Goal: Find specific page/section: Find specific page/section

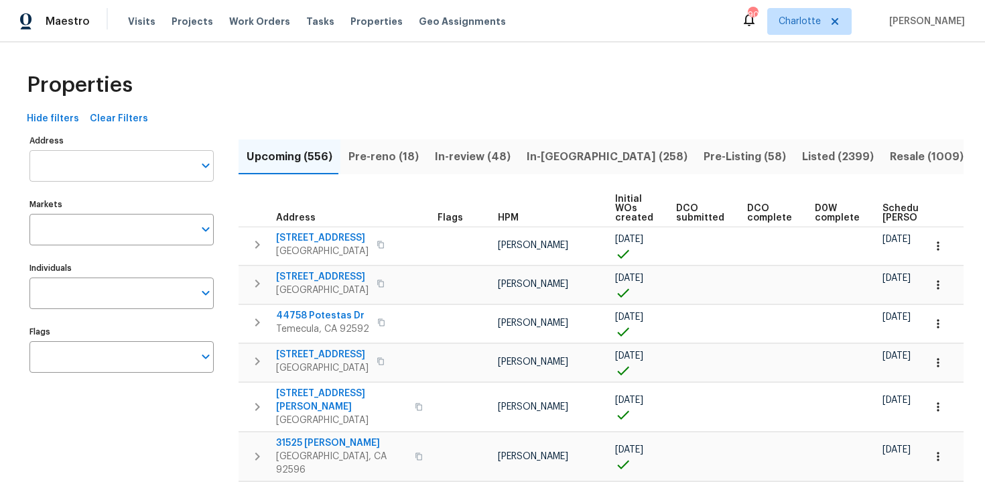
click at [106, 173] on input "Address" at bounding box center [111, 165] width 164 height 31
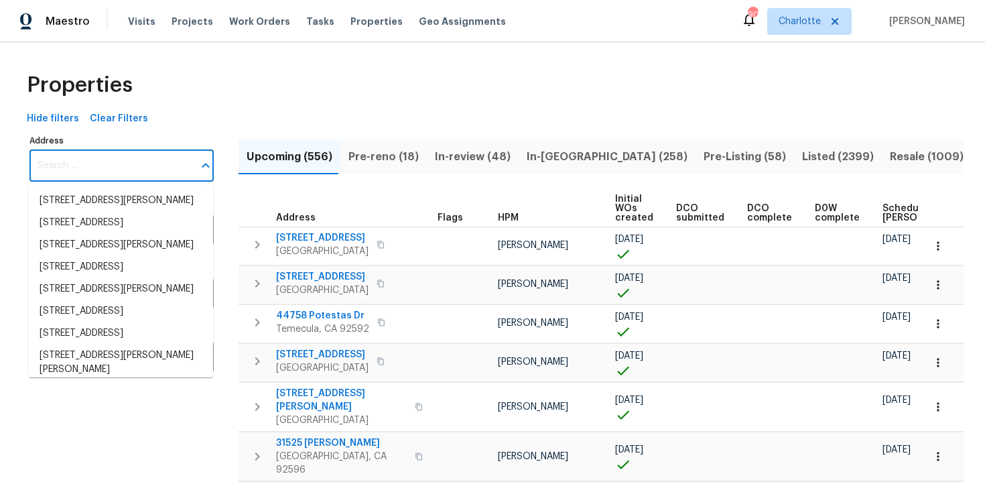
paste input "416 Sergeant Jordan Ave, North Las Vegas, NV 89031"
type input "416 Sergeant Jordan Ave, North Las Vegas, NV 89031"
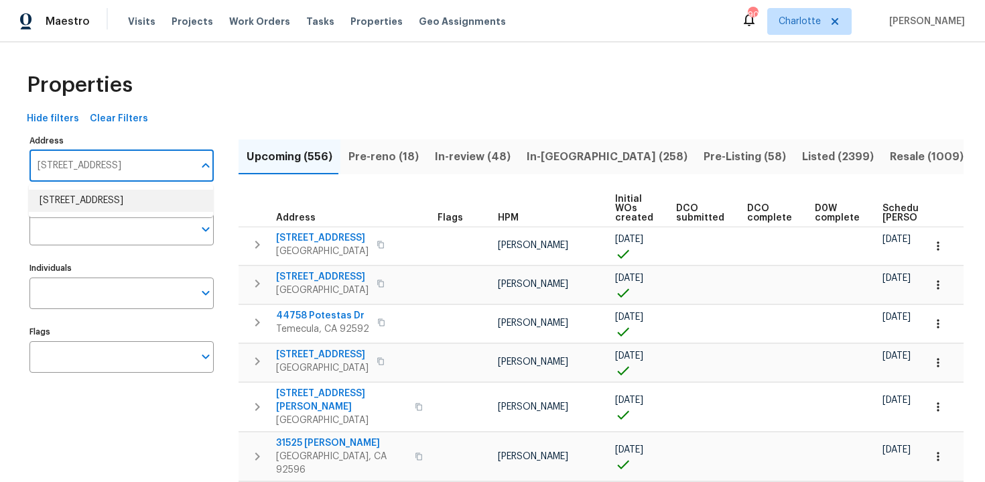
click at [102, 208] on li "416 Sergeant Jordan Ave North Las Vegas NV 89031" at bounding box center [121, 201] width 184 height 22
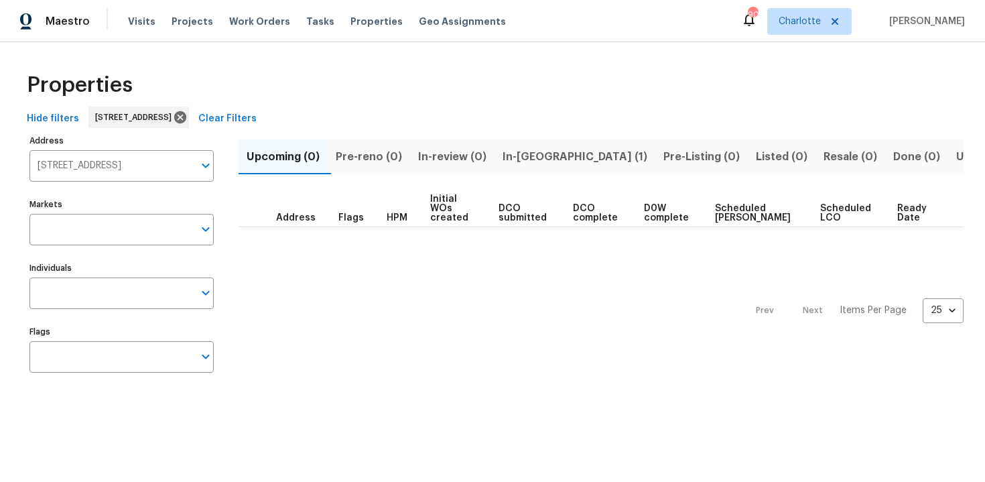
click at [105, 363] on input "Flags" at bounding box center [111, 356] width 164 height 31
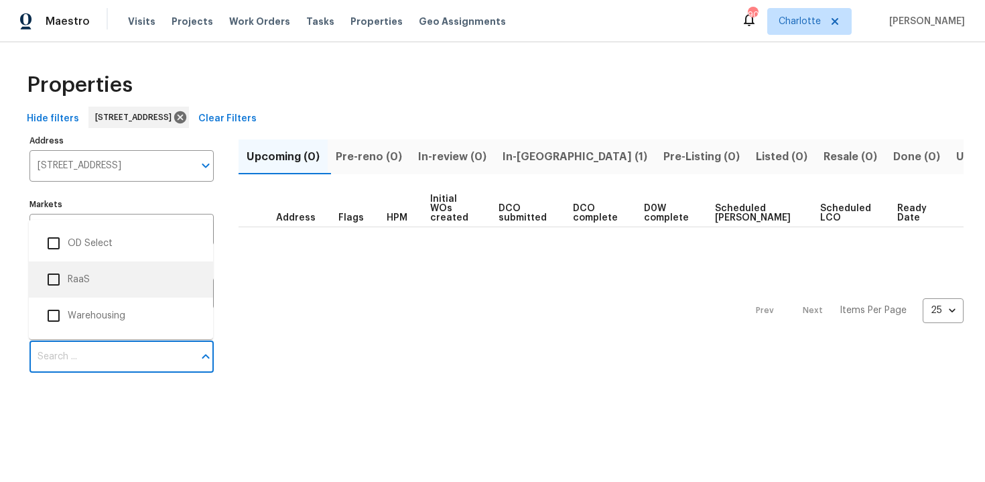
click at [97, 284] on li "RaaS" at bounding box center [121, 279] width 163 height 28
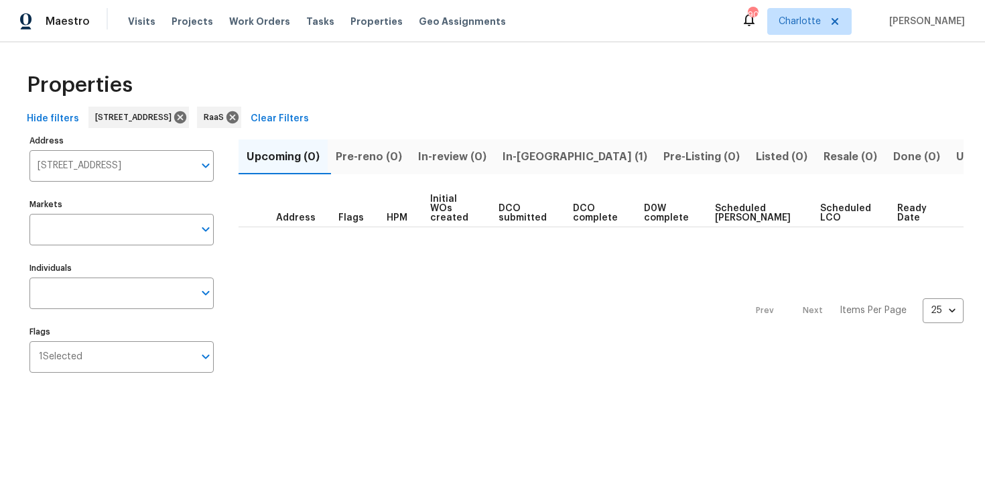
click at [538, 157] on span "In-reno (1)" at bounding box center [575, 156] width 145 height 19
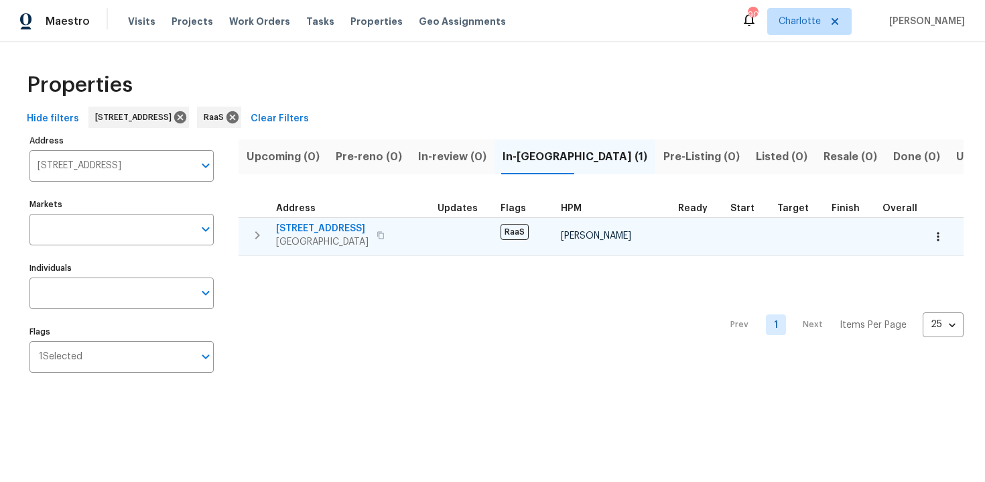
click at [431, 238] on td "416 Sergeant Jordan Ave North Las Vegas, NV 89031" at bounding box center [336, 235] width 194 height 35
click at [369, 229] on span "416 Sergeant Jordan Ave" at bounding box center [322, 228] width 92 height 13
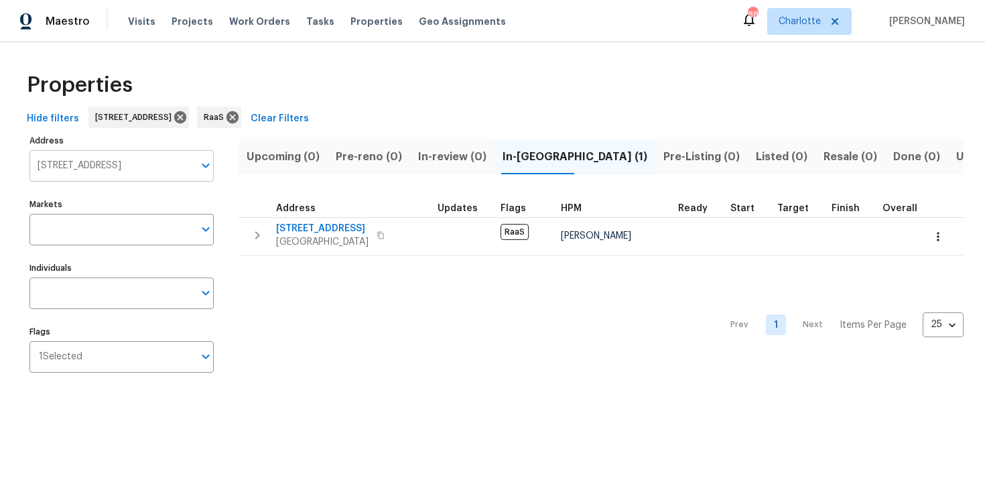
click at [131, 164] on input "416 Sergeant Jordan Ave North Las Vegas NV 89031" at bounding box center [111, 165] width 164 height 31
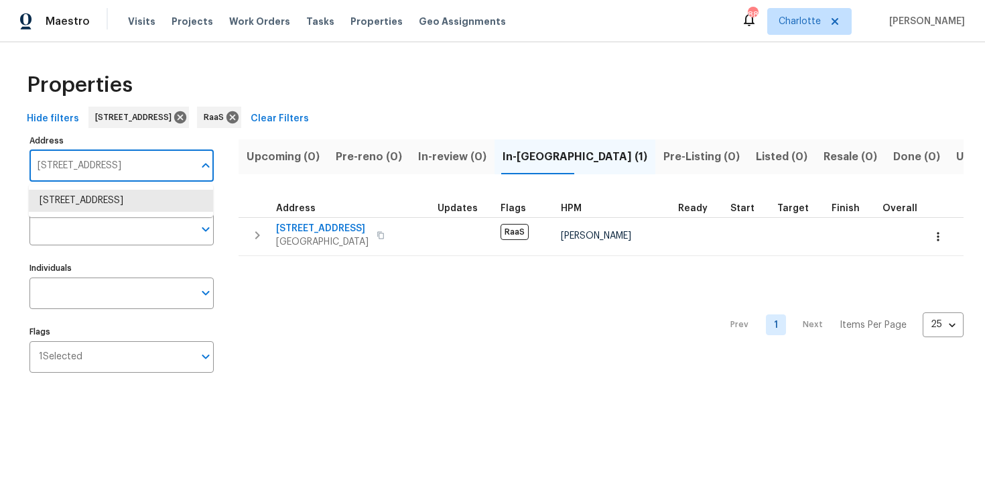
paste input "[STREET_ADDRESS]"
type input "[STREET_ADDRESS]"
click at [131, 200] on li "5009 Bataan Rd Houston TX 77033" at bounding box center [121, 201] width 184 height 22
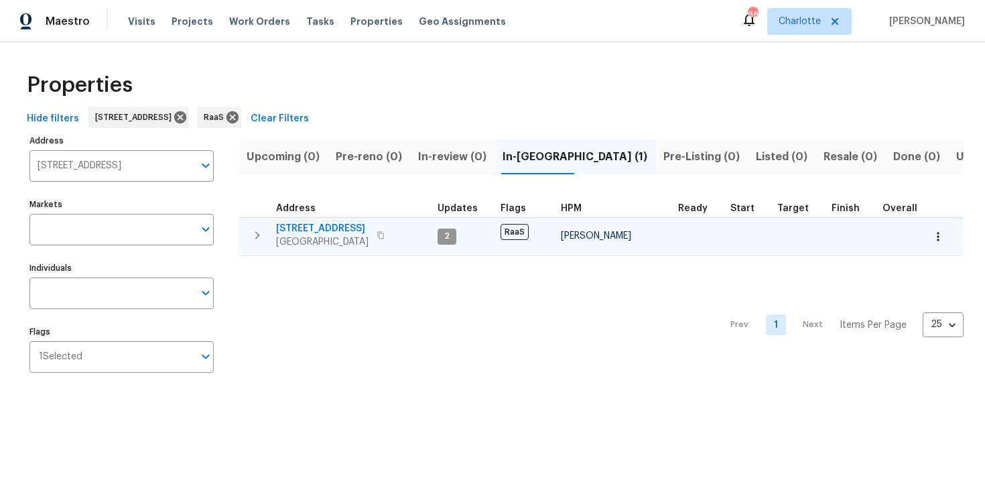
click at [382, 225] on div "5009 Bataan Rd Houston, TX 77033" at bounding box center [351, 235] width 151 height 27
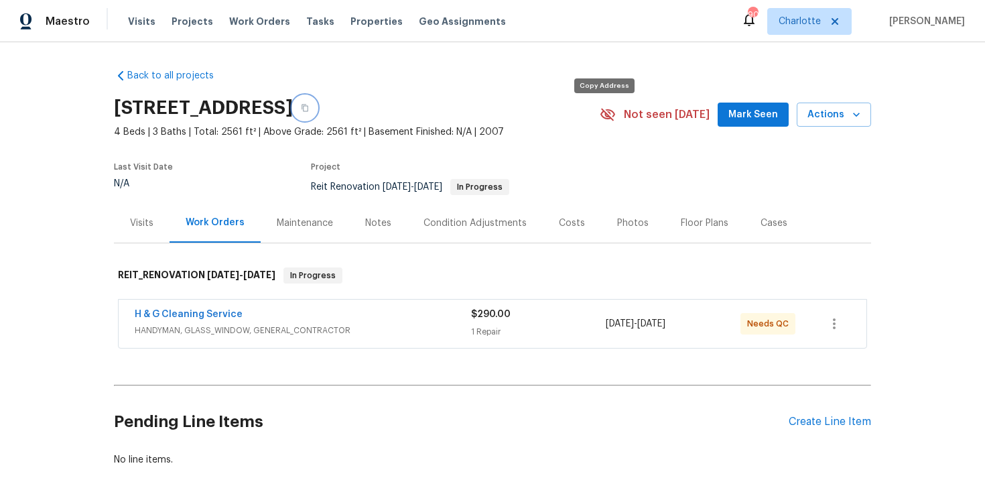
click at [317, 110] on button "button" at bounding box center [305, 108] width 24 height 24
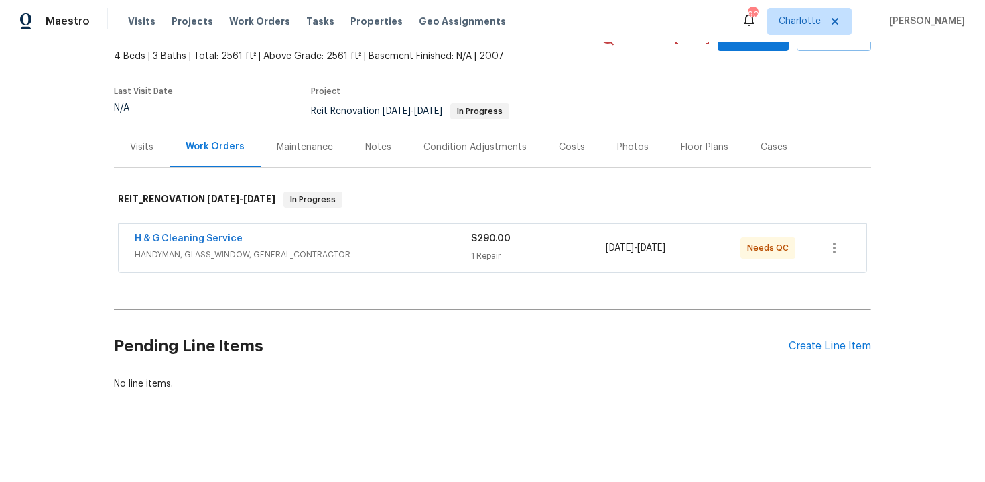
click at [373, 251] on span "HANDYMAN, GLASS_WINDOW, GENERAL_CONTRACTOR" at bounding box center [303, 254] width 336 height 13
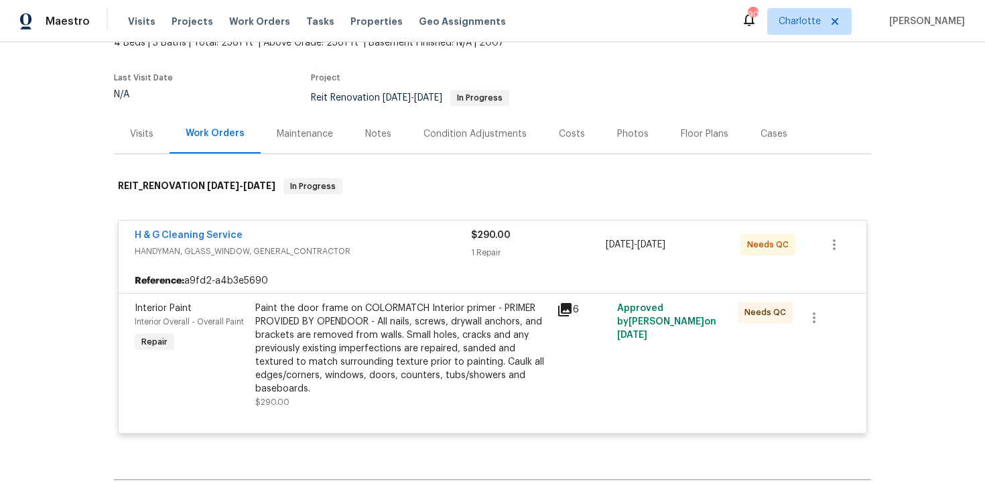
click at [405, 245] on div "H & G Cleaning Service" at bounding box center [303, 237] width 336 height 16
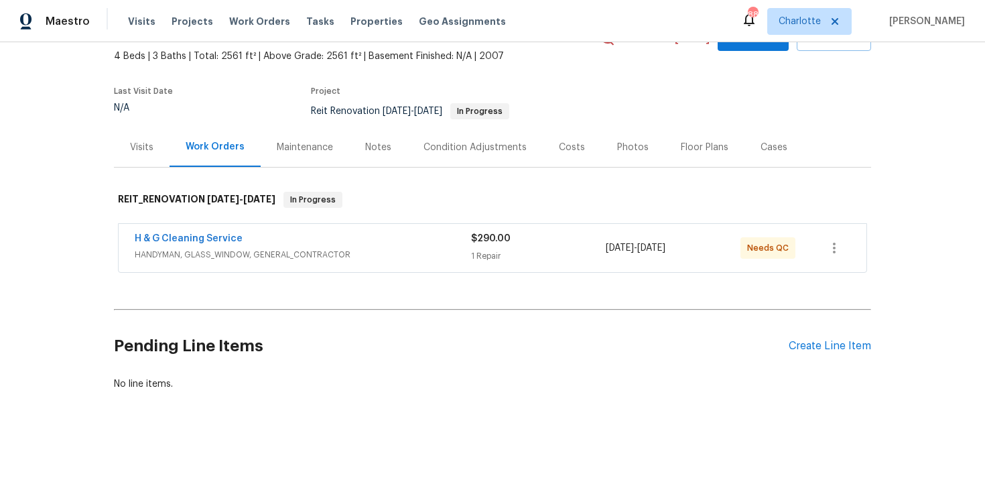
scroll to position [0, 0]
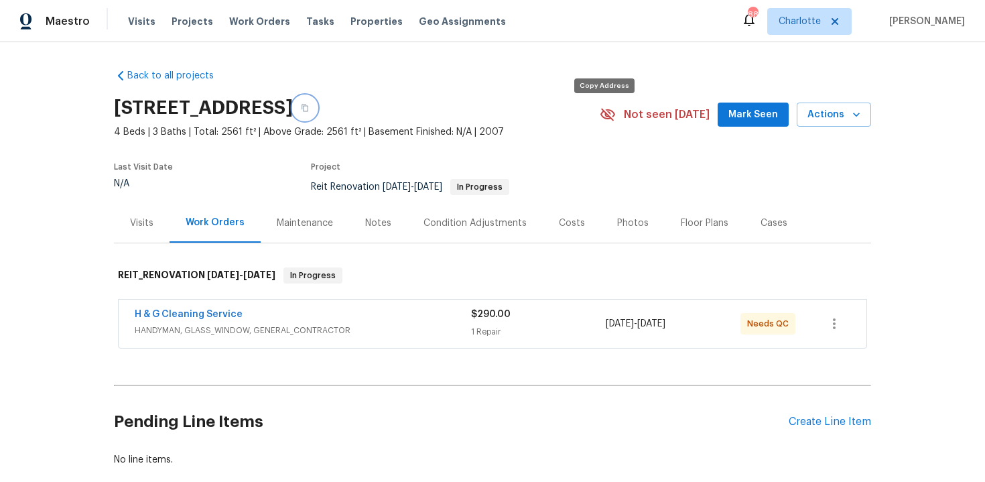
click at [308, 112] on icon "button" at bounding box center [305, 108] width 7 height 7
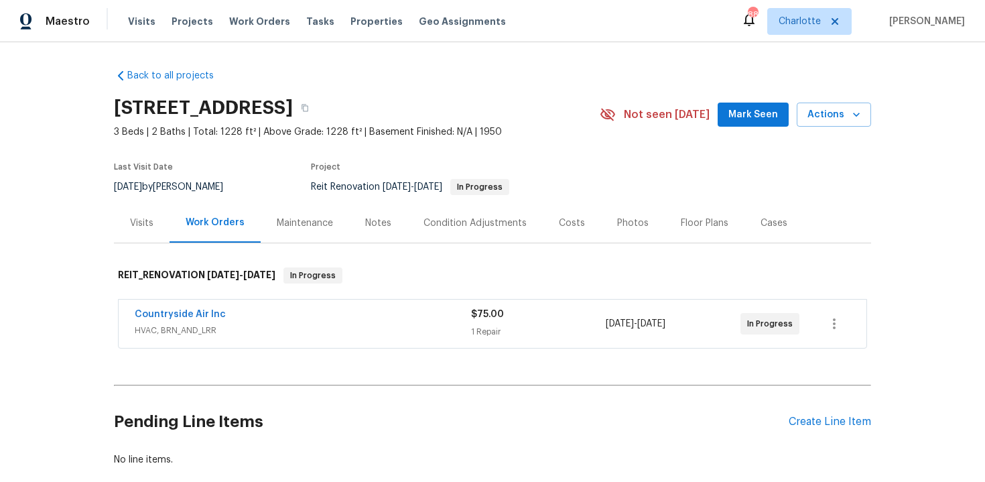
click at [428, 315] on div "Countryside Air Inc" at bounding box center [303, 316] width 336 height 16
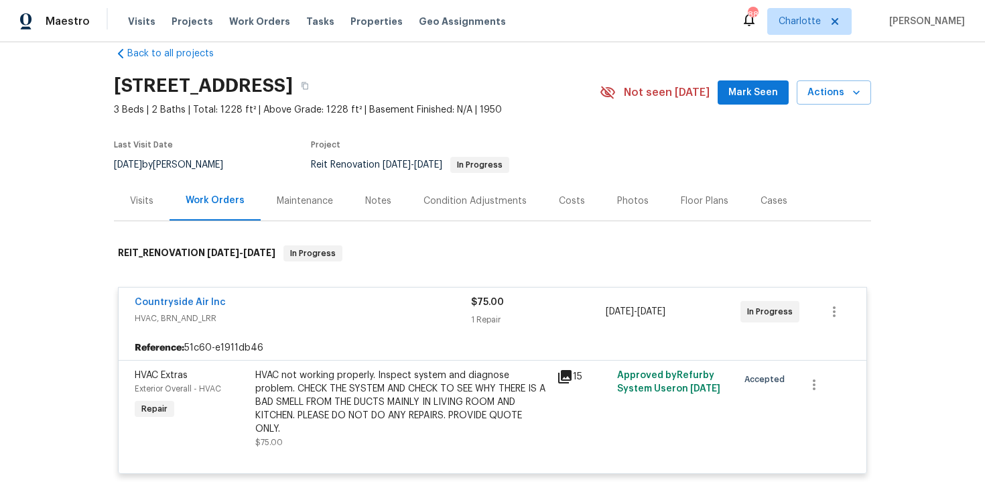
scroll to position [26, 0]
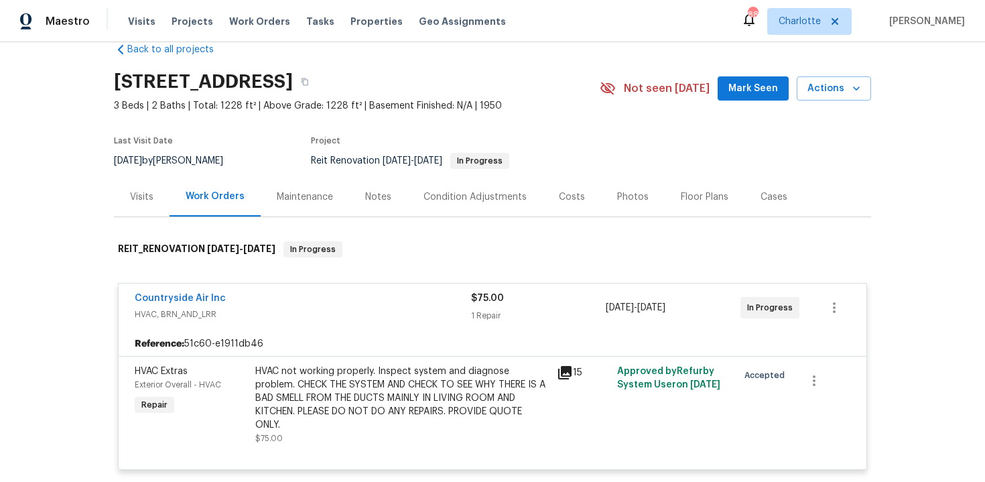
click at [398, 298] on div "Countryside Air Inc" at bounding box center [303, 300] width 336 height 16
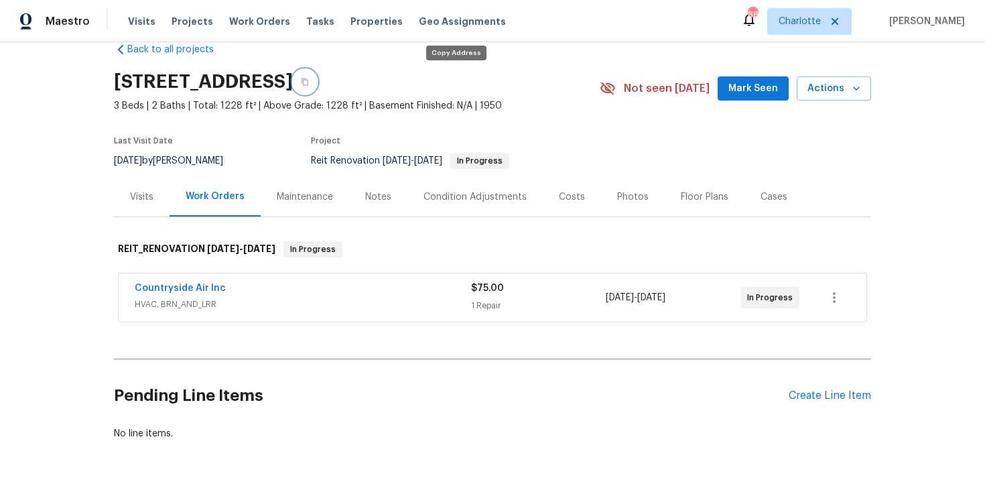
click at [309, 80] on icon "button" at bounding box center [305, 82] width 8 height 8
click at [308, 83] on icon "button" at bounding box center [305, 81] width 7 height 7
